Goal: Task Accomplishment & Management: Complete application form

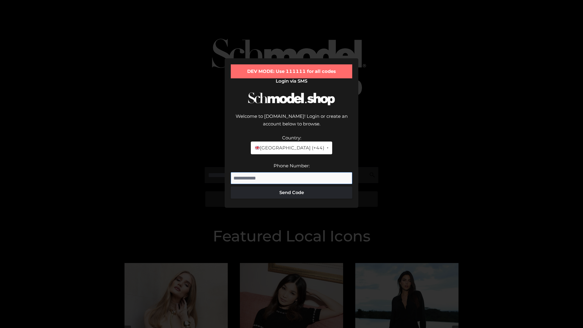
click at [292, 172] on input "Phone Number:" at bounding box center [292, 178] width 122 height 12
type input "**********"
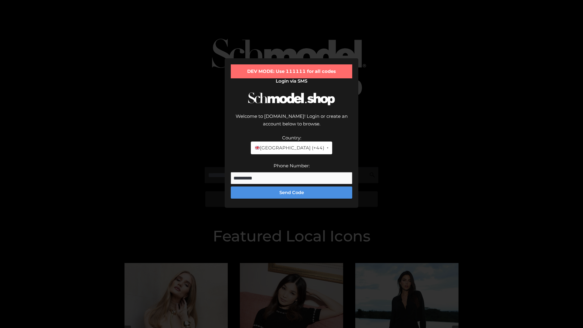
click at [292, 187] on button "Send Code" at bounding box center [292, 193] width 122 height 12
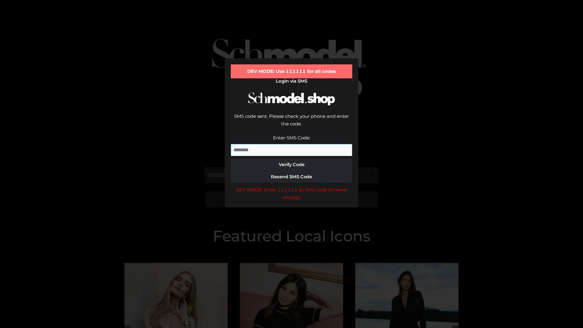
click at [292, 144] on input "Enter SMS Code:" at bounding box center [292, 150] width 122 height 12
type input "******"
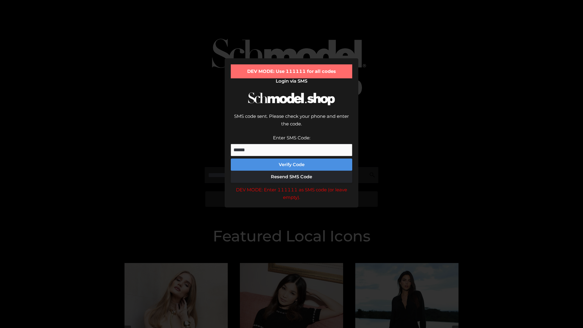
click at [292, 159] on button "Verify Code" at bounding box center [292, 165] width 122 height 12
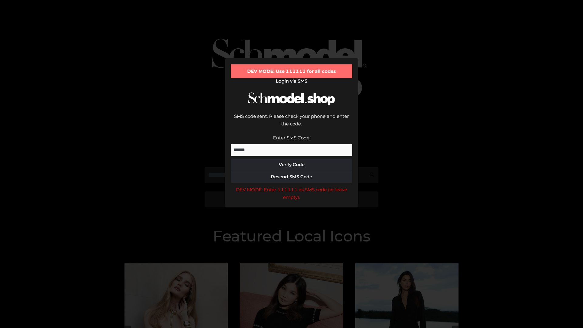
click at [292, 186] on div "DEV MODE: Enter 111111 as SMS code (or leave empty)." at bounding box center [292, 193] width 122 height 15
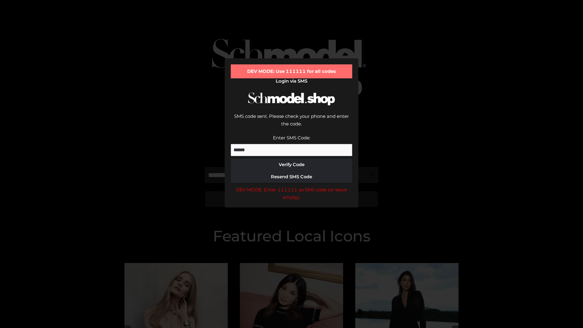
click at [292, 186] on div "DEV MODE: Enter 111111 as SMS code (or leave empty)." at bounding box center [292, 193] width 122 height 15
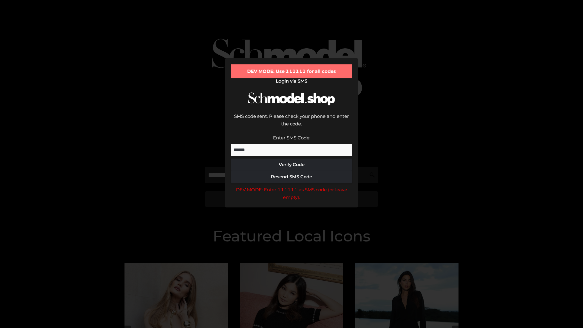
click at [292, 186] on div "DEV MODE: Enter 111111 as SMS code (or leave empty)." at bounding box center [292, 193] width 122 height 15
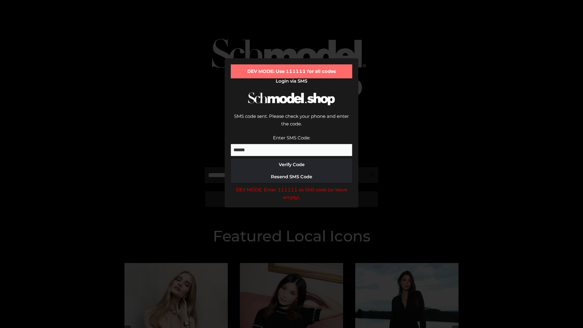
click at [292, 186] on div "DEV MODE: Enter 111111 as SMS code (or leave empty)." at bounding box center [292, 193] width 122 height 15
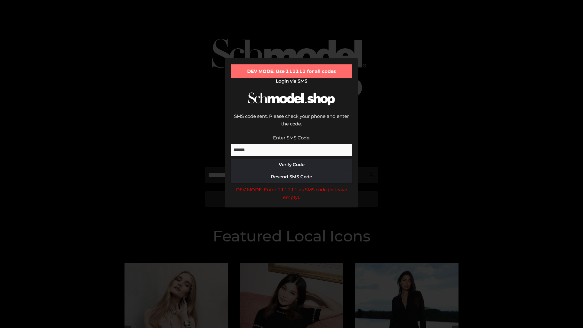
click at [292, 186] on div "DEV MODE: Enter 111111 as SMS code (or leave empty)." at bounding box center [292, 193] width 122 height 15
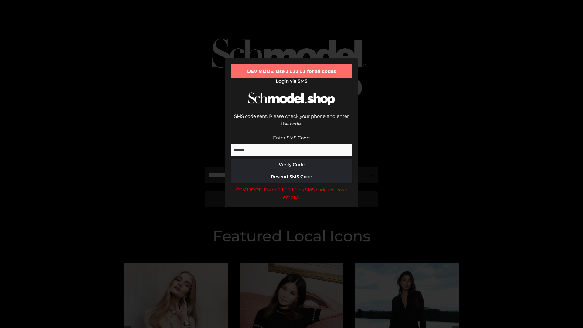
click at [292, 186] on div "DEV MODE: Enter 111111 as SMS code (or leave empty)." at bounding box center [292, 193] width 122 height 15
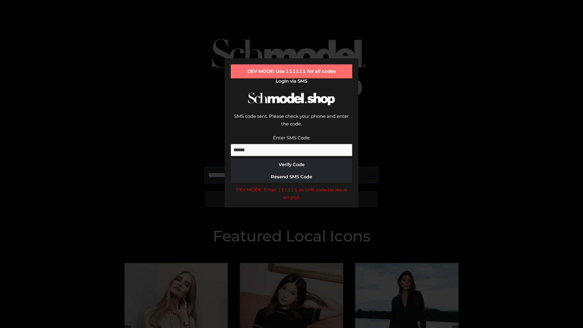
scroll to position [0, 31]
click at [292, 186] on div "DEV MODE: Enter 111111 as SMS code (or leave empty)." at bounding box center [292, 193] width 122 height 15
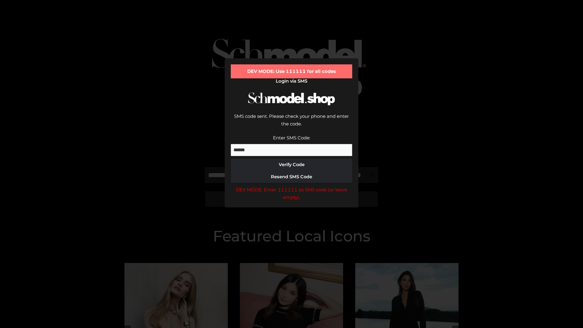
click at [292, 186] on div "DEV MODE: Enter 111111 as SMS code (or leave empty)." at bounding box center [292, 193] width 122 height 15
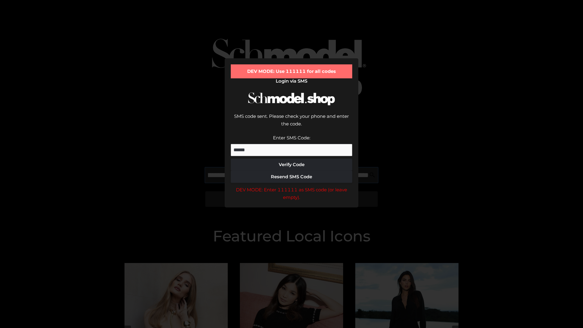
scroll to position [0, 66]
click at [292, 186] on div "DEV MODE: Enter 111111 as SMS code (or leave empty)." at bounding box center [292, 193] width 122 height 15
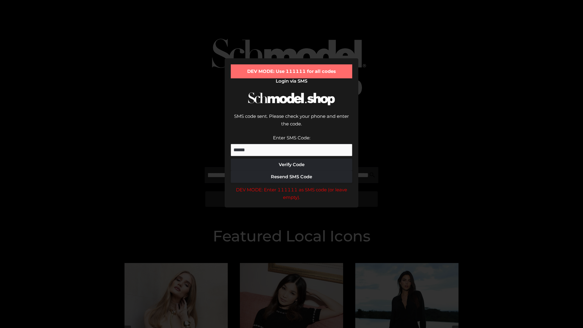
click at [292, 186] on div "DEV MODE: Enter 111111 as SMS code (or leave empty)." at bounding box center [292, 193] width 122 height 15
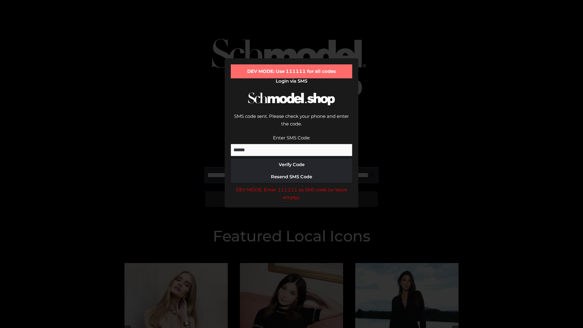
scroll to position [0, 103]
click at [292, 186] on div "DEV MODE: Enter 111111 as SMS code (or leave empty)." at bounding box center [292, 193] width 122 height 15
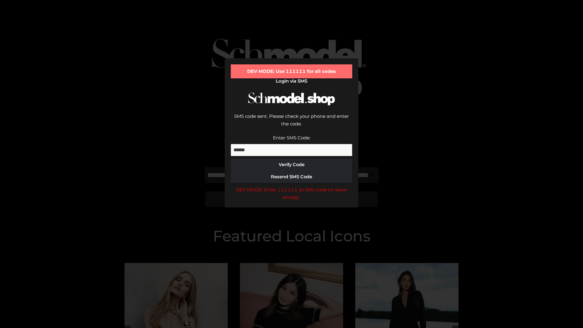
click at [292, 186] on div "DEV MODE: Enter 111111 as SMS code (or leave empty)." at bounding box center [292, 193] width 122 height 15
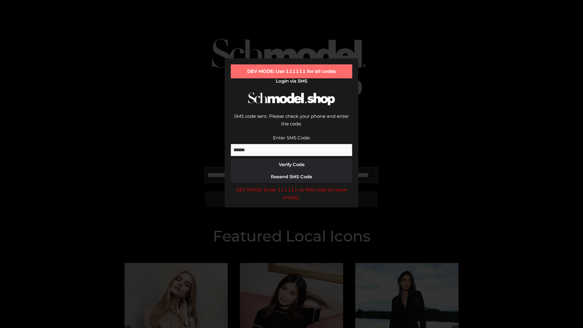
scroll to position [0, 141]
click at [292, 186] on div "DEV MODE: Enter 111111 as SMS code (or leave empty)." at bounding box center [292, 193] width 122 height 15
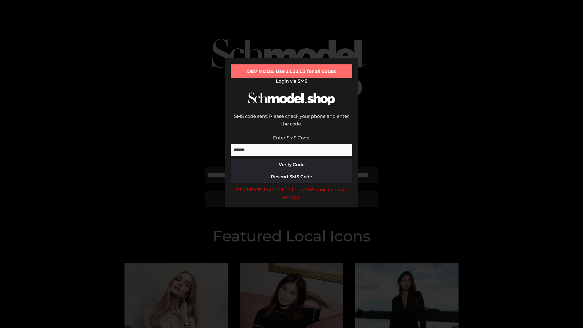
click at [292, 186] on div "DEV MODE: Enter 111111 as SMS code (or leave empty)." at bounding box center [292, 193] width 122 height 15
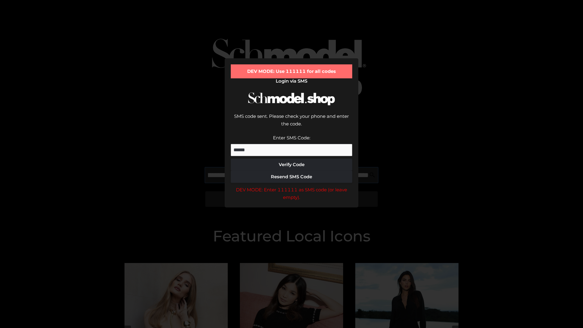
scroll to position [0, 176]
click at [292, 186] on div "DEV MODE: Enter 111111 as SMS code (or leave empty)." at bounding box center [292, 193] width 122 height 15
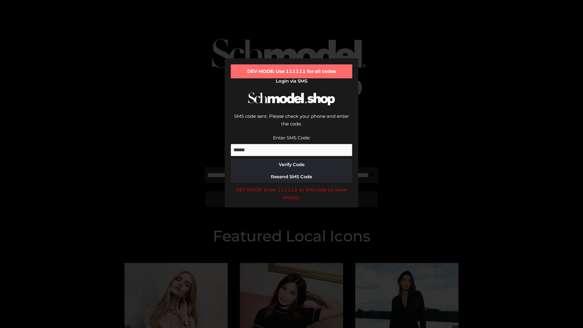
click at [292, 186] on div "DEV MODE: Enter 111111 as SMS code (or leave empty)." at bounding box center [292, 193] width 122 height 15
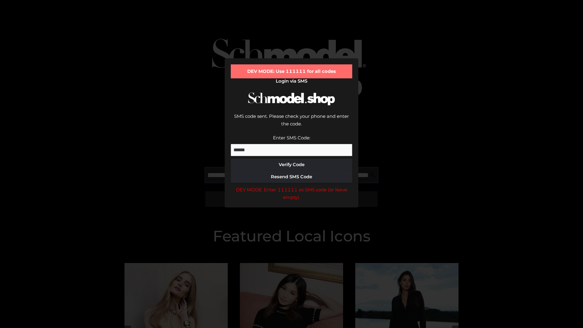
scroll to position [0, 213]
click at [292, 186] on div "DEV MODE: Enter 111111 as SMS code (or leave empty)." at bounding box center [292, 193] width 122 height 15
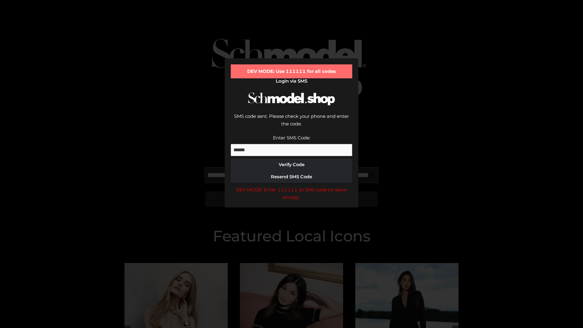
type input "**********"
